Goal: Task Accomplishment & Management: Use online tool/utility

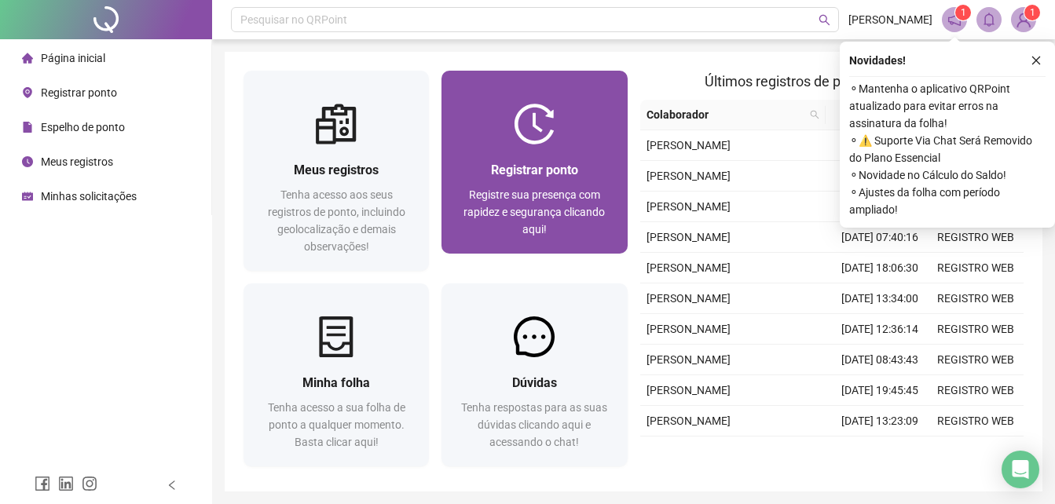
click at [488, 153] on div "Registrar ponto Registre sua presença com rapidez e segurança clicando aqui!" at bounding box center [534, 199] width 185 height 109
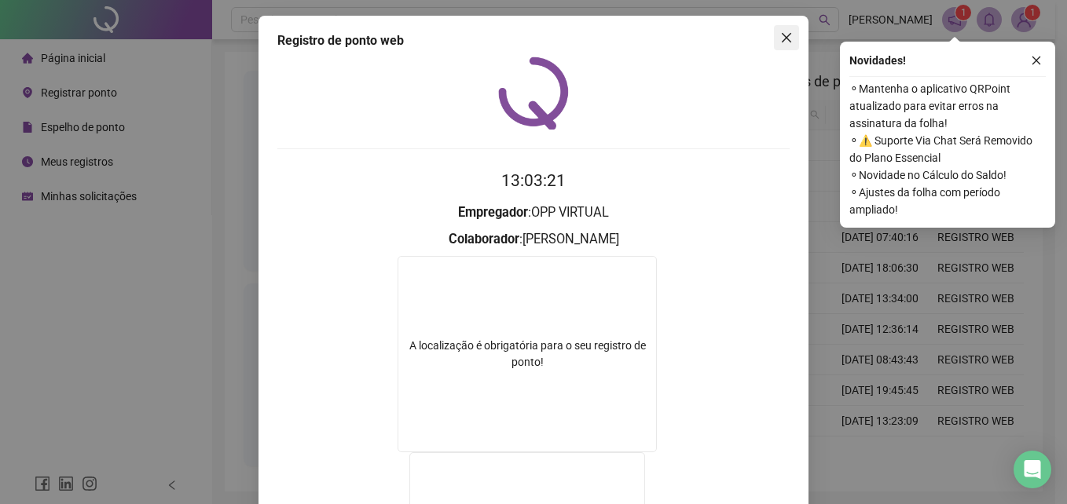
click at [782, 38] on icon "close" at bounding box center [786, 37] width 9 height 9
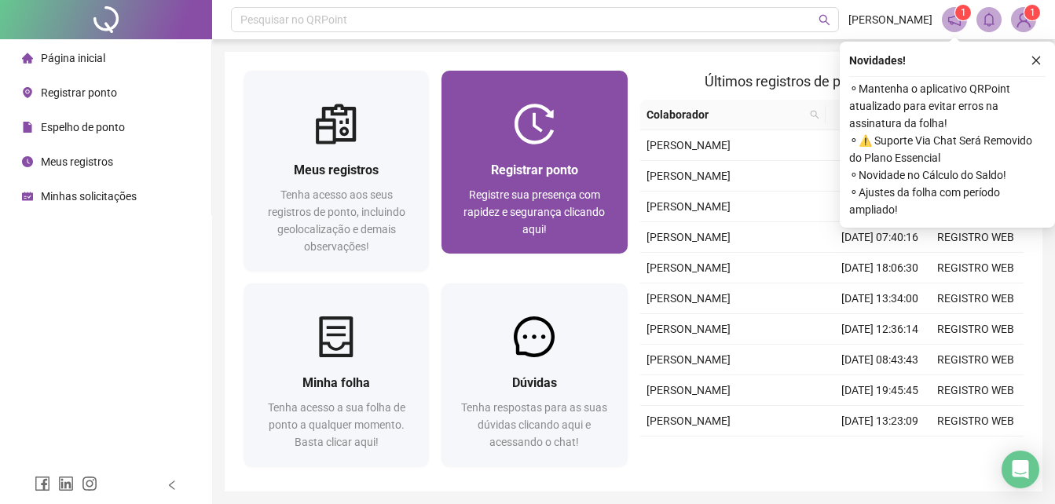
click at [588, 123] on div at bounding box center [534, 124] width 185 height 41
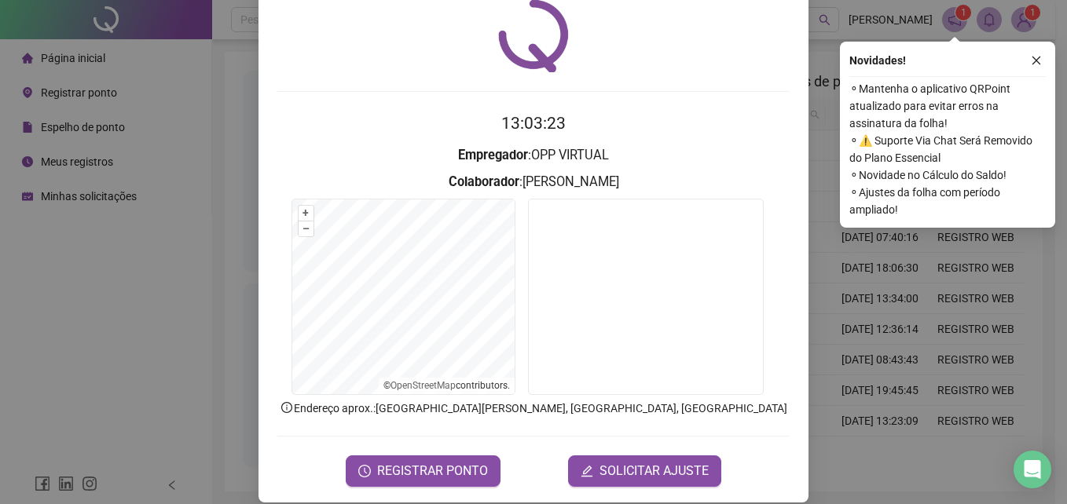
scroll to position [75, 0]
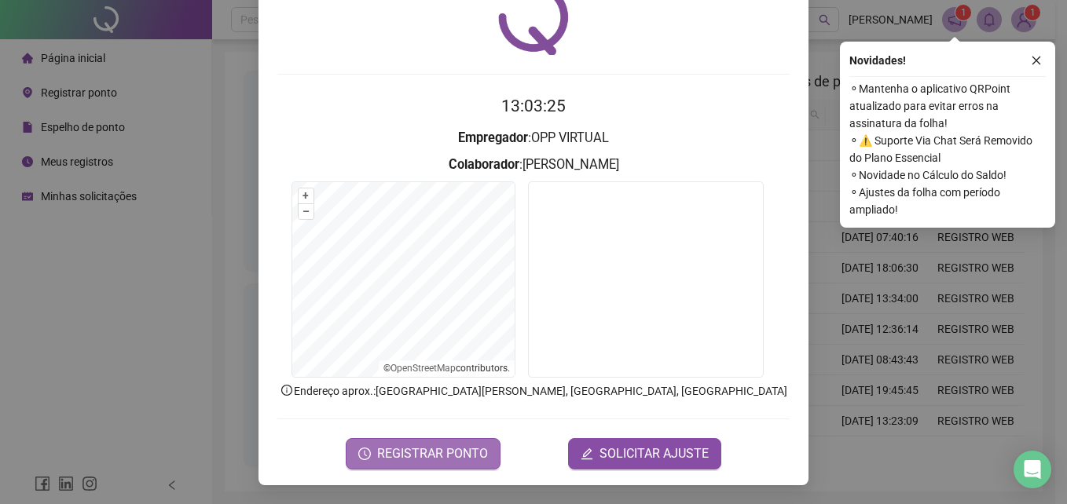
click at [465, 450] on span "REGISTRAR PONTO" at bounding box center [432, 454] width 111 height 19
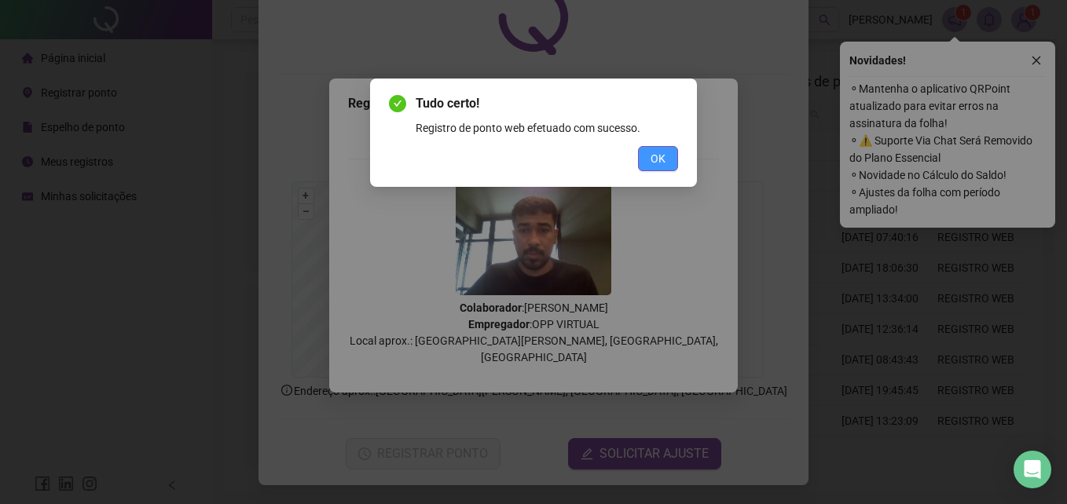
click at [654, 149] on button "OK" at bounding box center [658, 158] width 40 height 25
